Goal: Task Accomplishment & Management: Complete application form

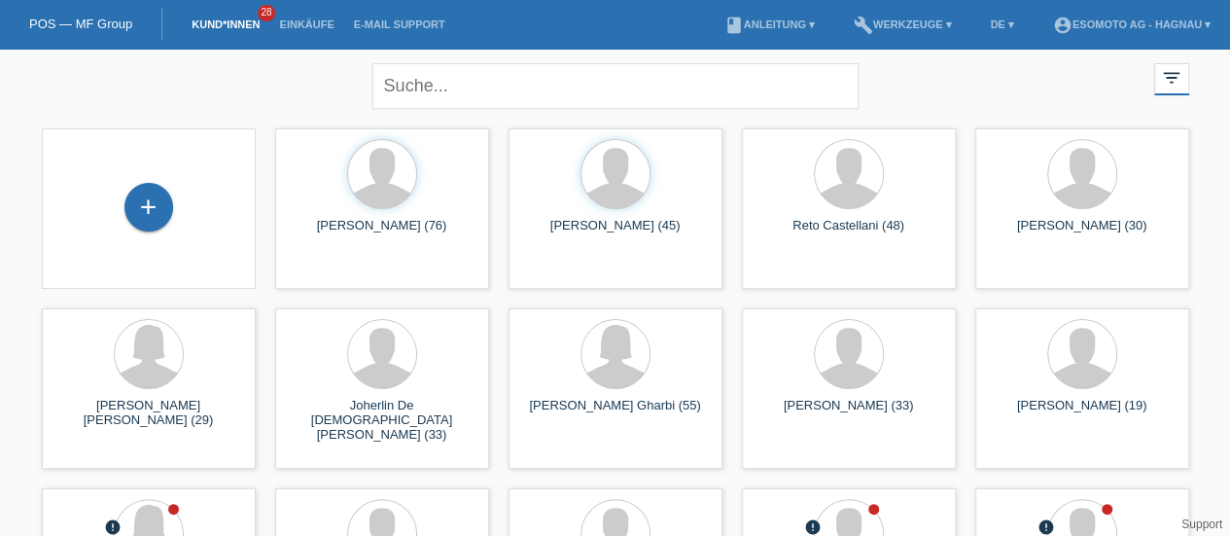
click at [156, 213] on div "+" at bounding box center [148, 207] width 49 height 49
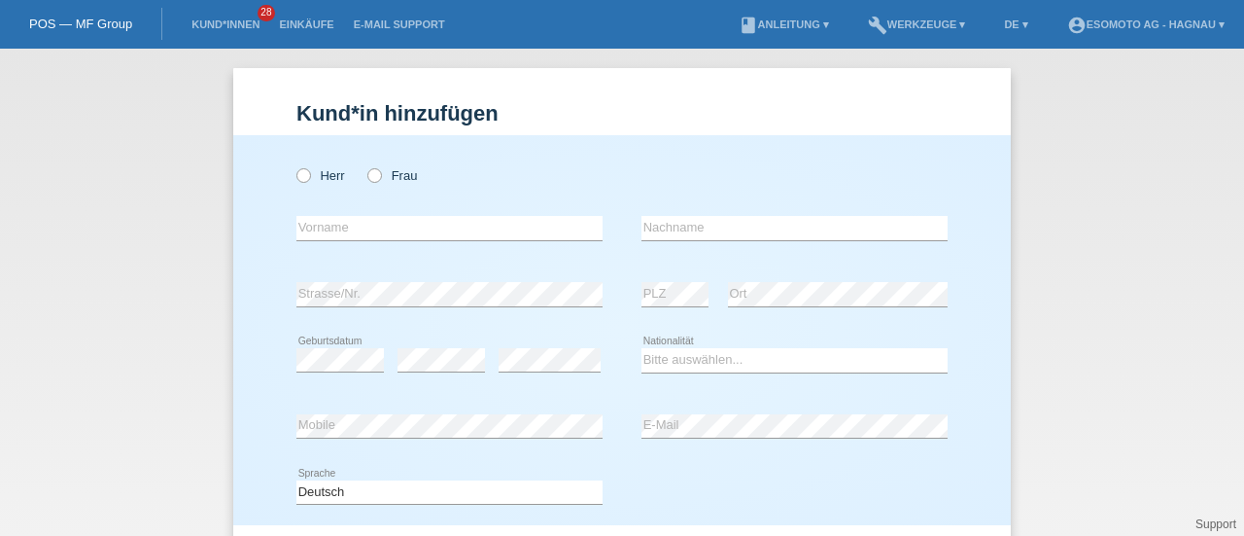
click at [365, 165] on icon at bounding box center [365, 165] width 0 height 0
click at [368, 176] on input "Frau" at bounding box center [373, 174] width 13 height 13
radio input "true"
click at [311, 234] on input "text" at bounding box center [450, 228] width 306 height 24
type input "[PERSON_NAME]"
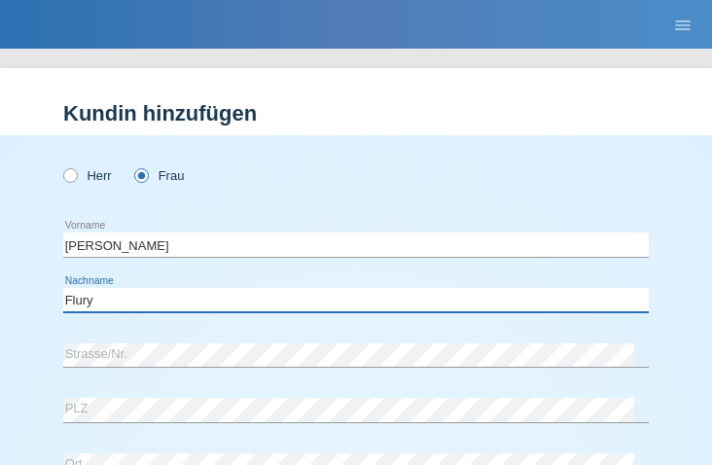
type input "Flury"
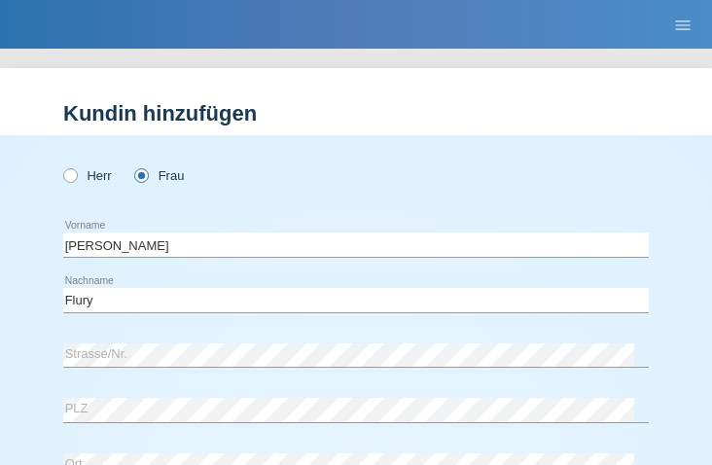
click at [383, 16] on nav "POS — MF Group Kund*innen 28 Einkäufe E-Mail Support menu account_circle Esomot…" at bounding box center [356, 24] width 712 height 49
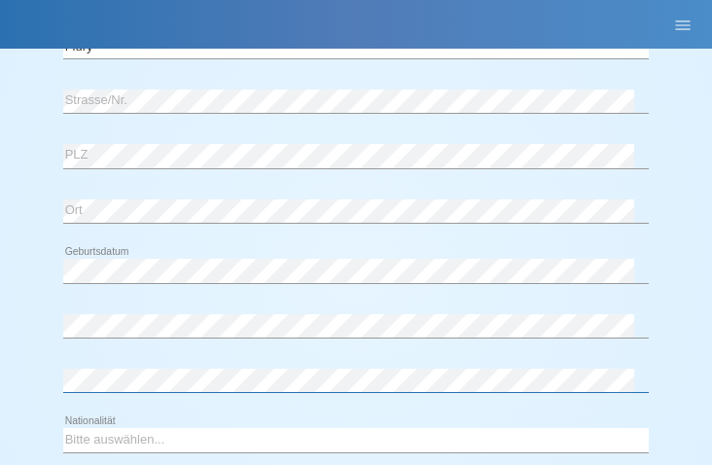
scroll to position [456, 0]
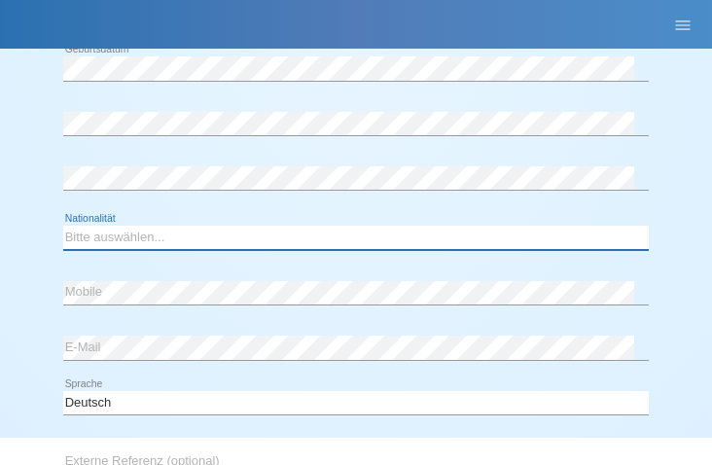
click at [126, 238] on select "Bitte auswählen... Schweiz Deutschland Liechtenstein Österreich ------------ Af…" at bounding box center [355, 237] width 585 height 23
select select "CH"
click at [63, 226] on select "Bitte auswählen... Schweiz Deutschland Liechtenstein Österreich ------------ Af…" at bounding box center [355, 237] width 585 height 23
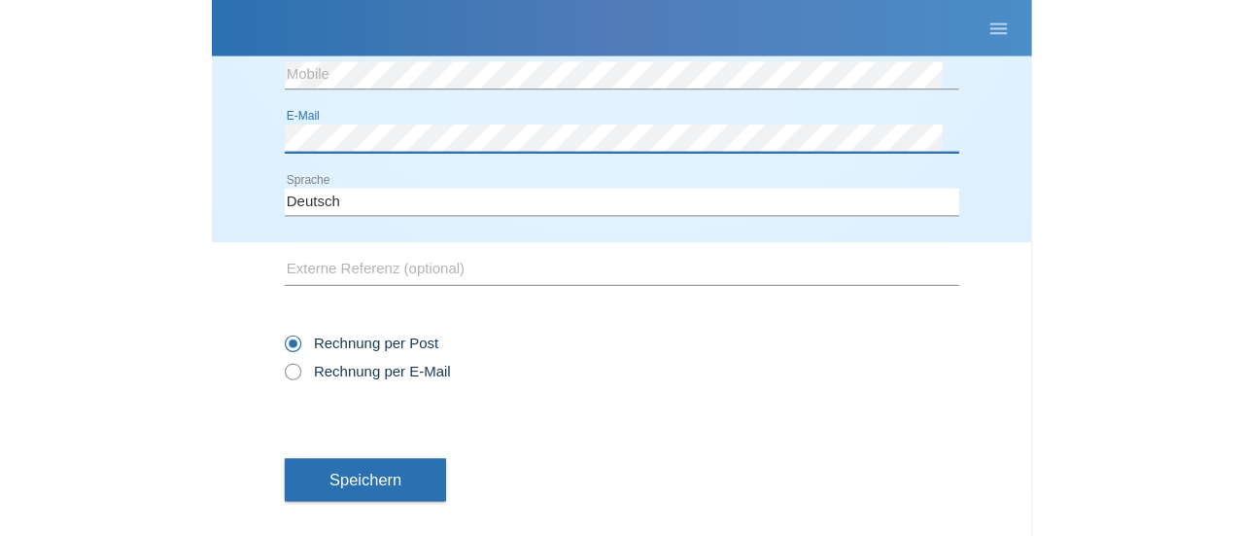
scroll to position [690, 0]
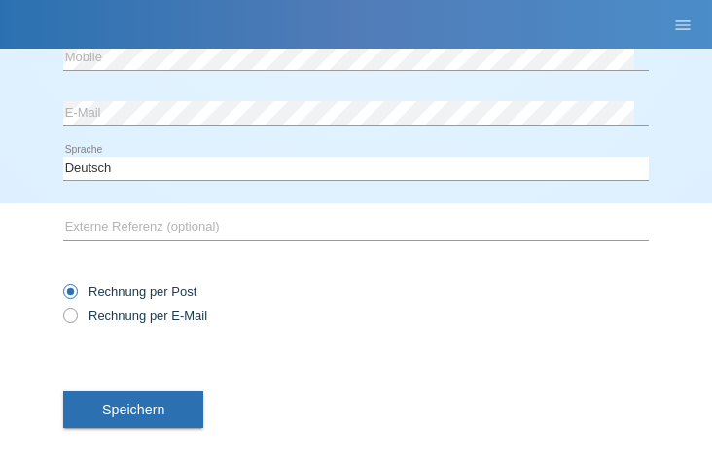
click at [133, 398] on button "Speichern" at bounding box center [133, 409] width 140 height 37
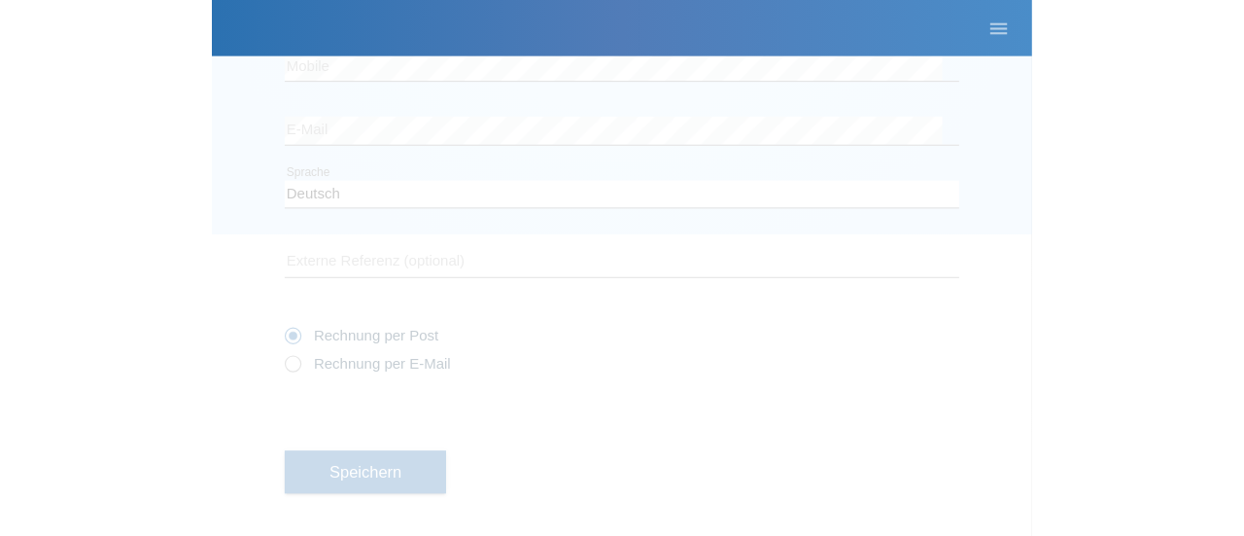
scroll to position [210, 0]
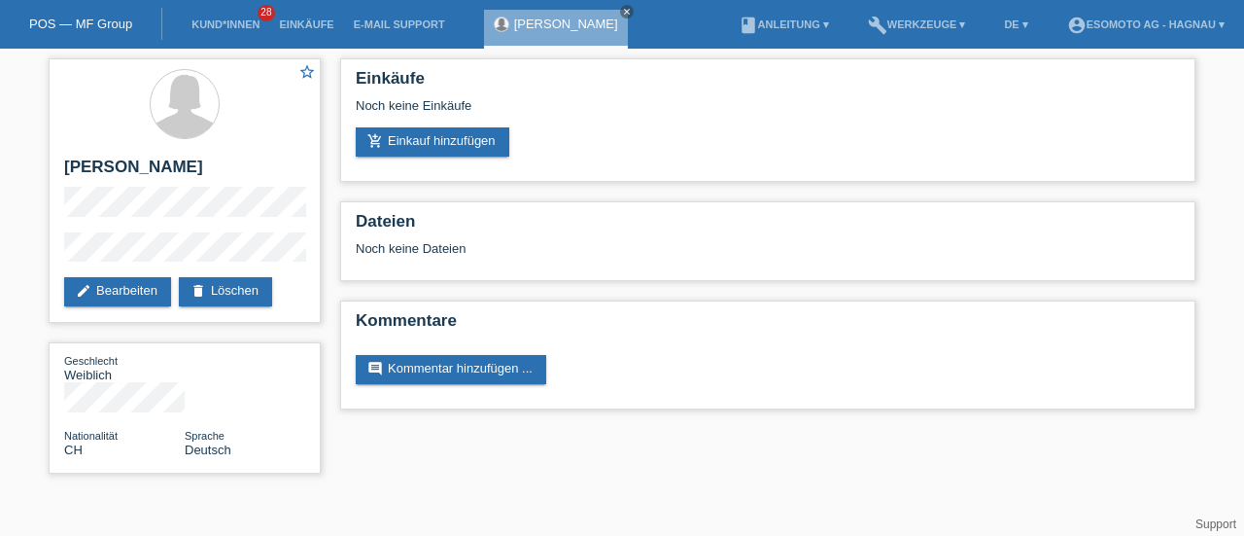
click at [432, 145] on link "add_shopping_cart Einkauf hinzufügen" at bounding box center [433, 141] width 154 height 29
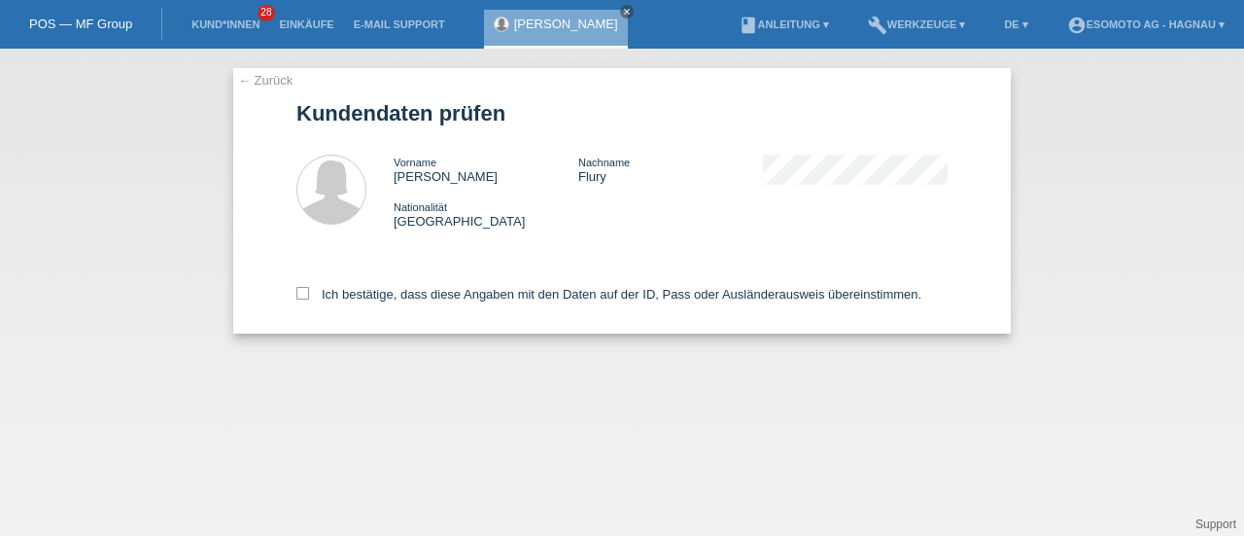
click at [301, 295] on icon at bounding box center [303, 293] width 13 height 13
click at [301, 295] on input "Ich bestätige, dass diese Angaben mit den Daten auf der ID, Pass oder Ausländer…" at bounding box center [303, 293] width 13 height 13
checkbox input "true"
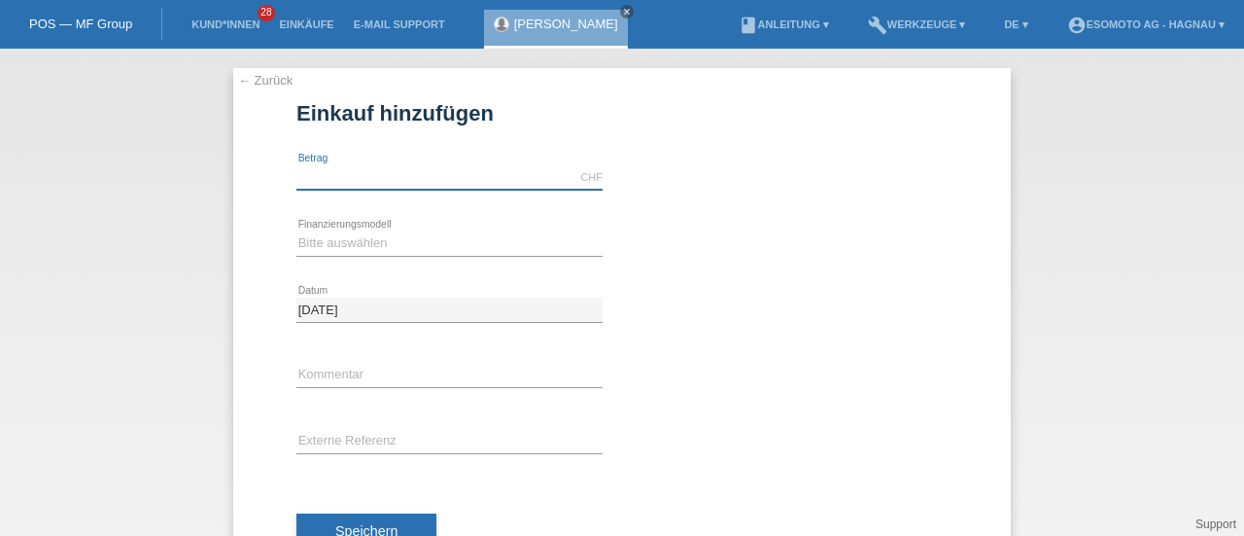
click at [370, 174] on input "text" at bounding box center [450, 177] width 306 height 24
type input "7600.00"
click at [354, 247] on select "Bitte auswählen Fixe Raten Kauf auf Rechnung mit Teilzahlungsoption" at bounding box center [450, 242] width 306 height 23
select select "69"
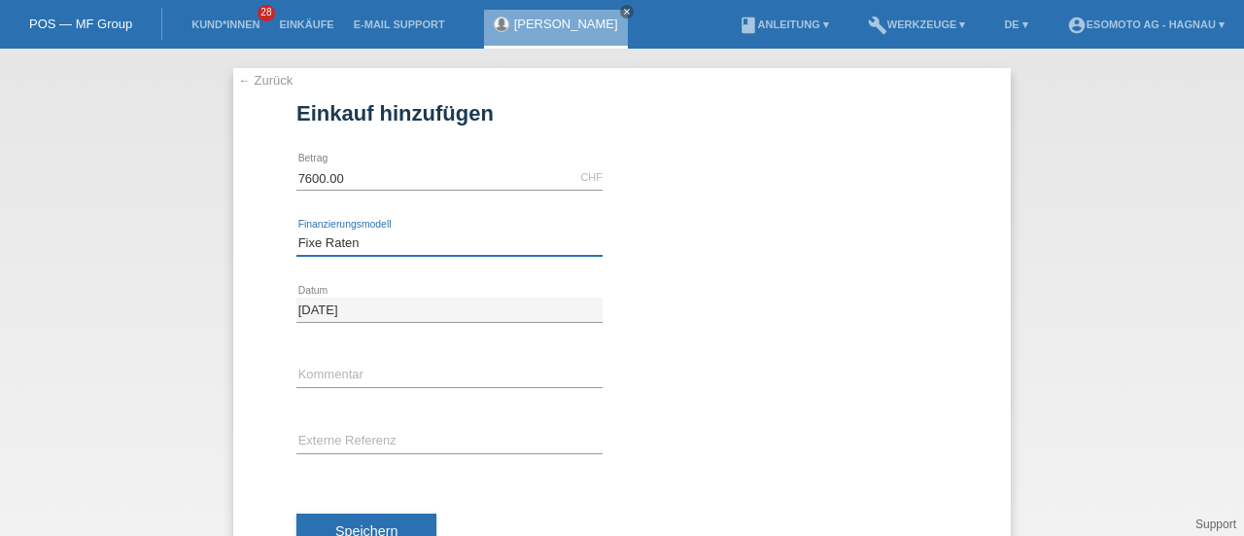
click at [297, 231] on select "Bitte auswählen Fixe Raten Kauf auf Rechnung mit Teilzahlungsoption" at bounding box center [450, 242] width 306 height 23
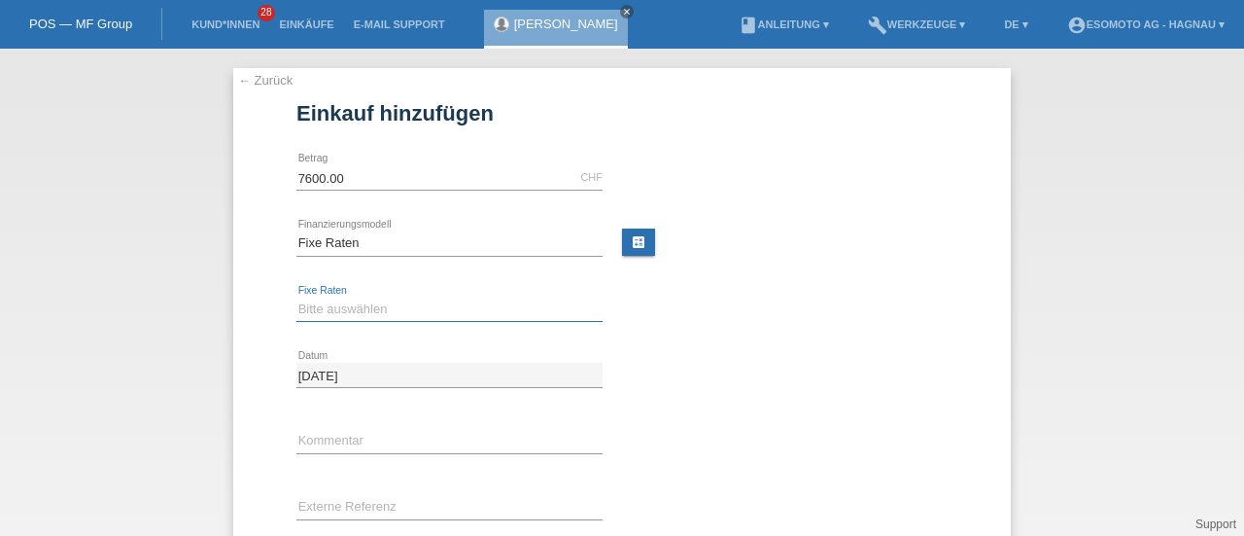
click at [336, 312] on select "Bitte auswählen 12 Raten 24 Raten 36 Raten 48 Raten" at bounding box center [450, 308] width 306 height 23
select select "140"
click at [297, 297] on select "Bitte auswählen 12 Raten 24 Raten 36 Raten 48 Raten" at bounding box center [450, 308] width 306 height 23
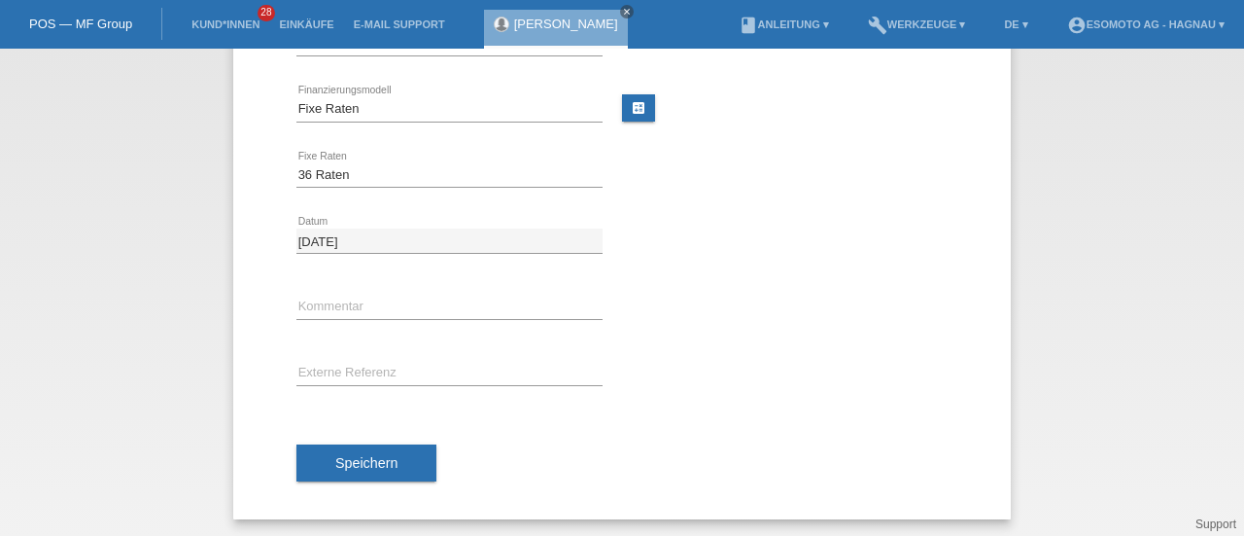
click at [347, 467] on span "Speichern" at bounding box center [366, 463] width 62 height 16
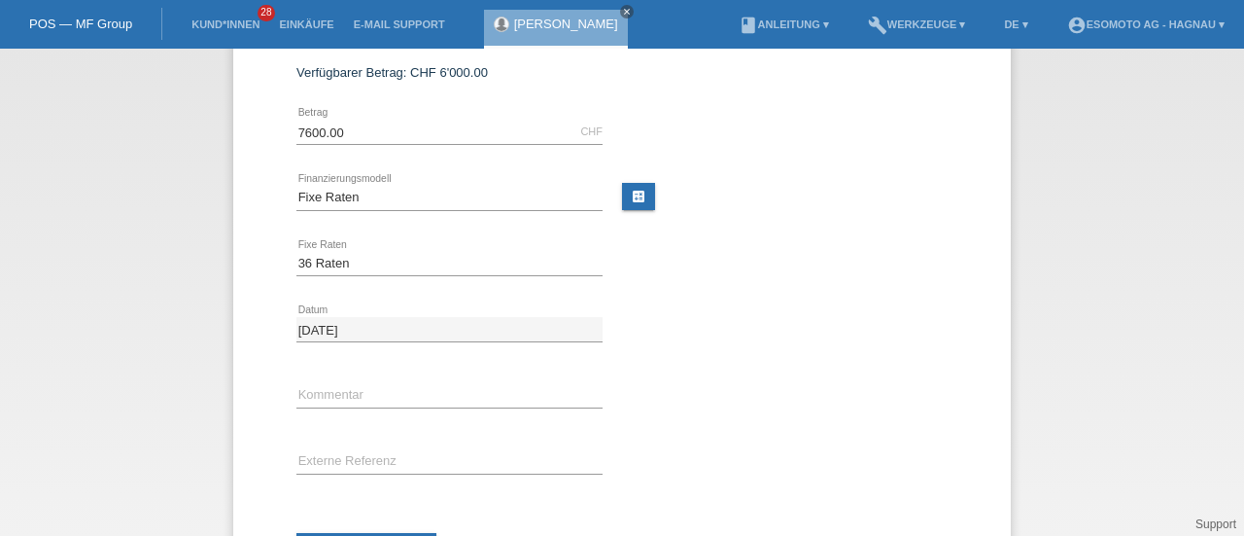
scroll to position [0, 0]
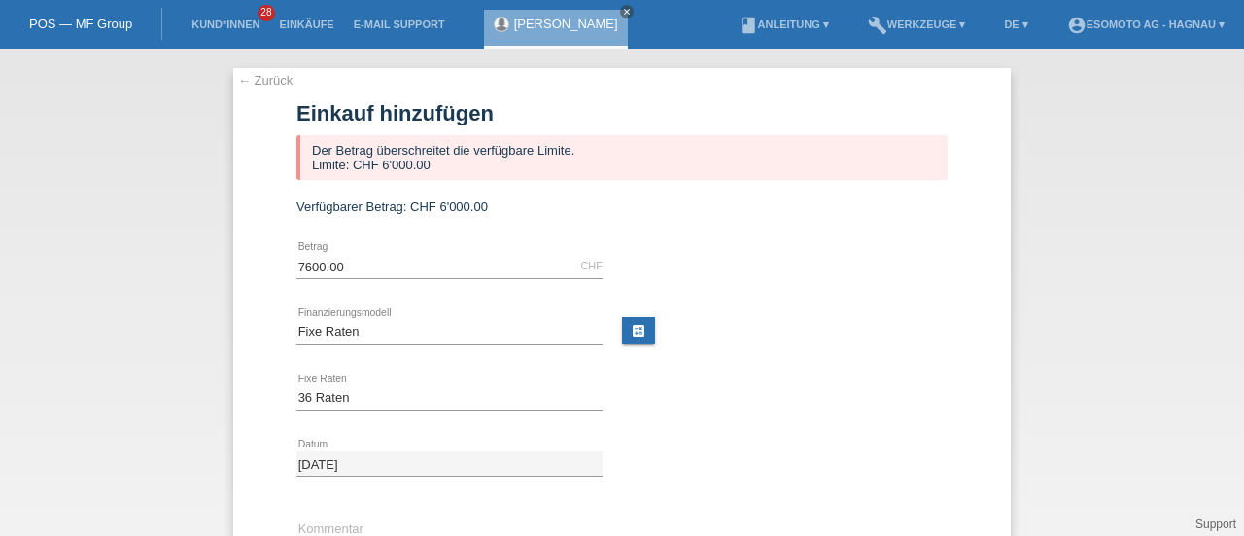
click at [258, 81] on link "← Zurück" at bounding box center [265, 80] width 54 height 15
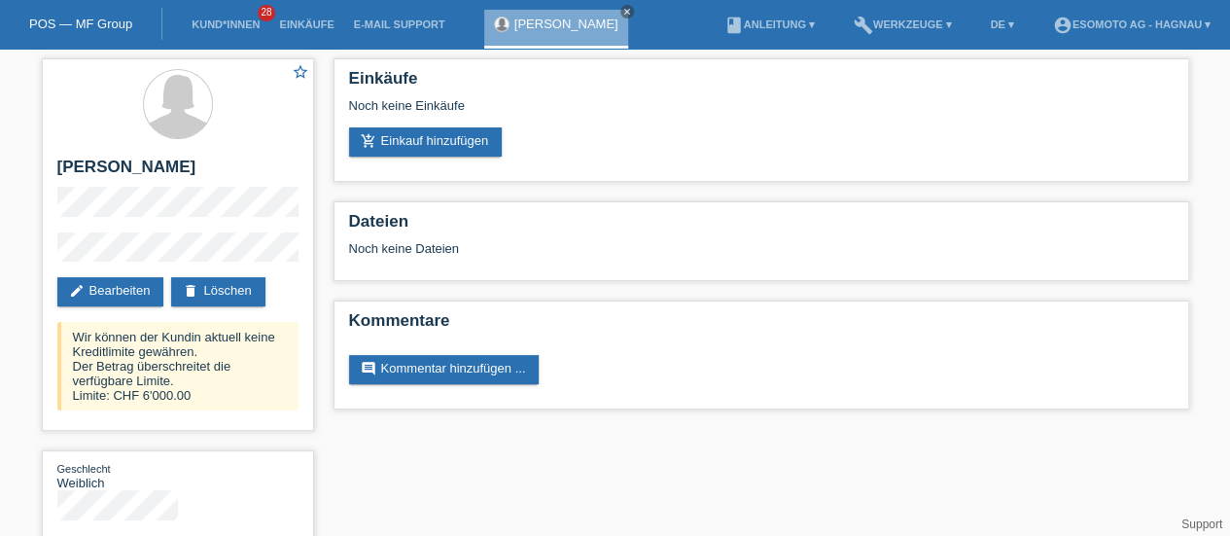
click at [219, 286] on link "delete Löschen" at bounding box center [217, 291] width 93 height 29
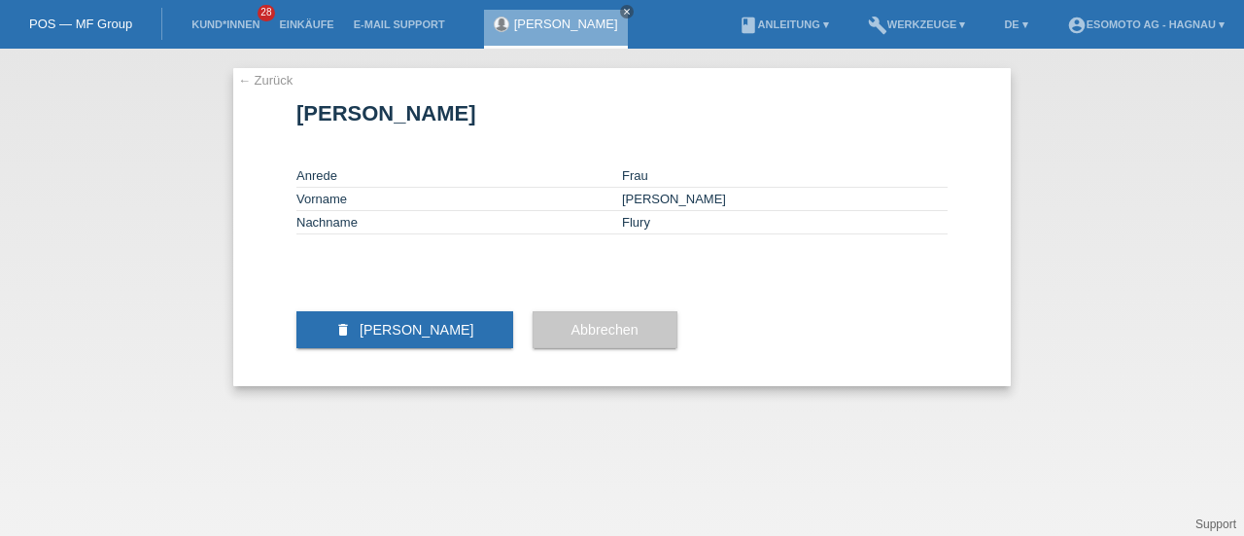
click at [387, 337] on span "[PERSON_NAME]" at bounding box center [417, 330] width 115 height 16
